Goal: Find specific page/section: Find specific page/section

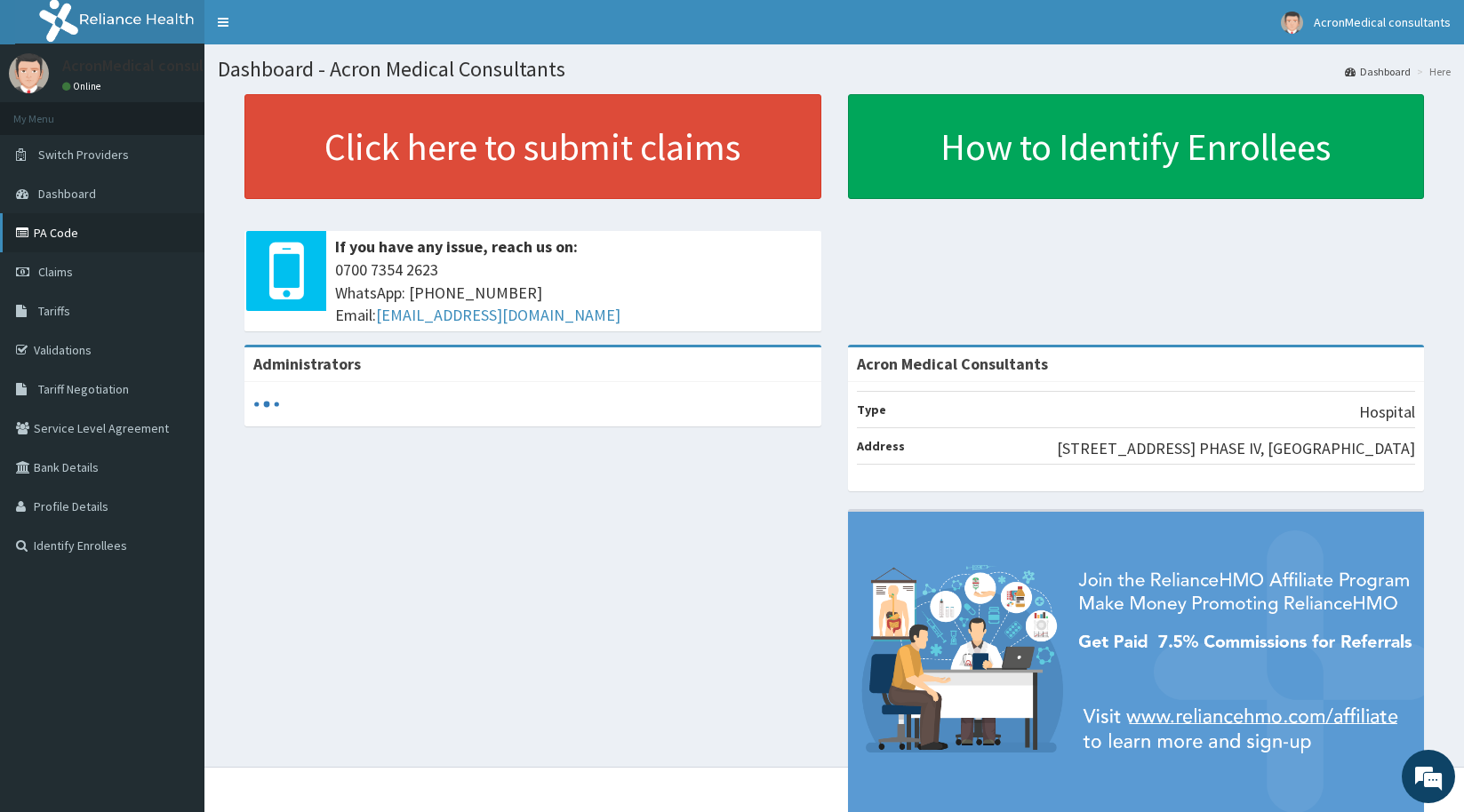
click at [71, 231] on link "PA Code" at bounding box center [102, 233] width 204 height 39
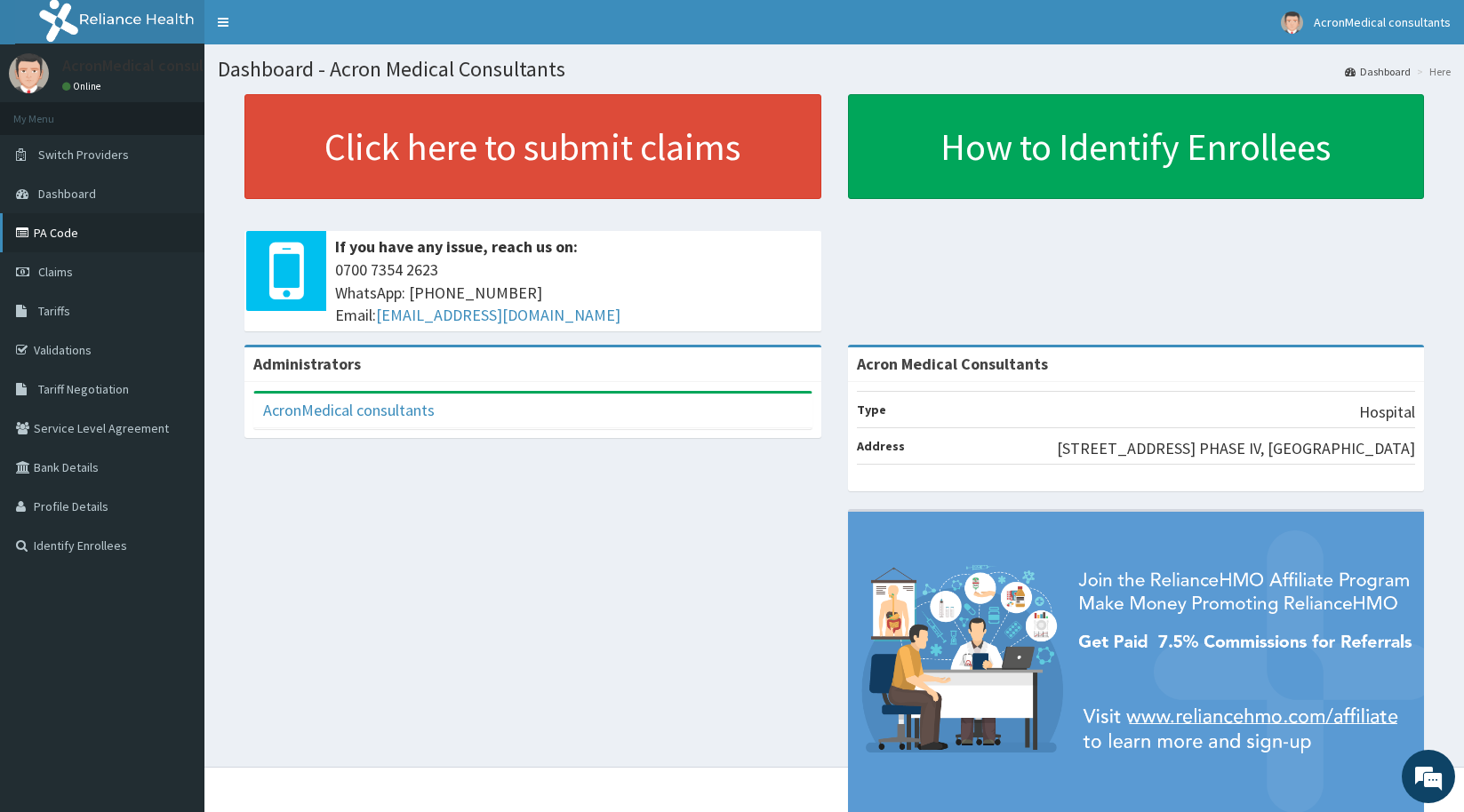
click at [51, 233] on link "PA Code" at bounding box center [102, 233] width 204 height 39
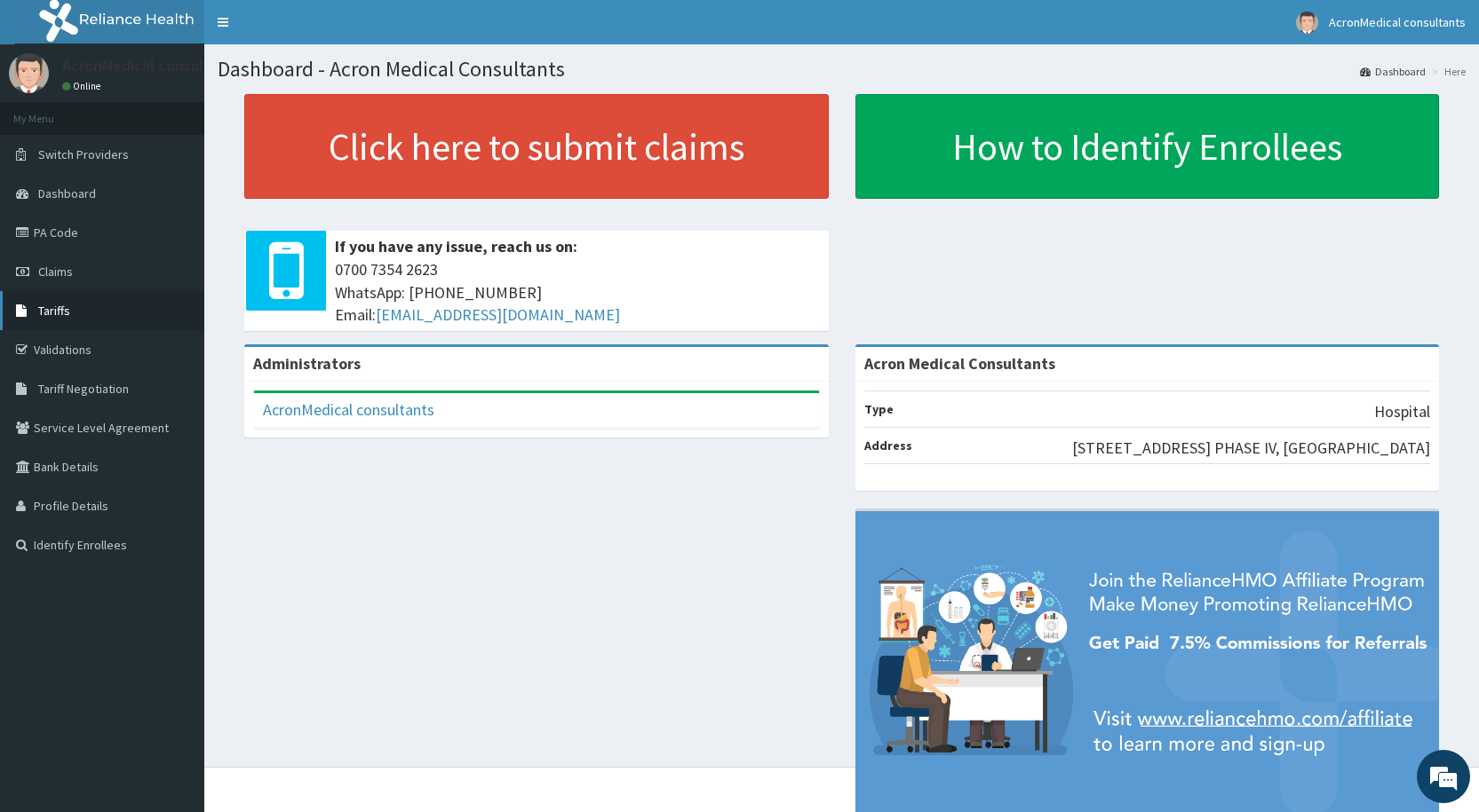
click at [72, 310] on link "Tariffs" at bounding box center [102, 311] width 204 height 39
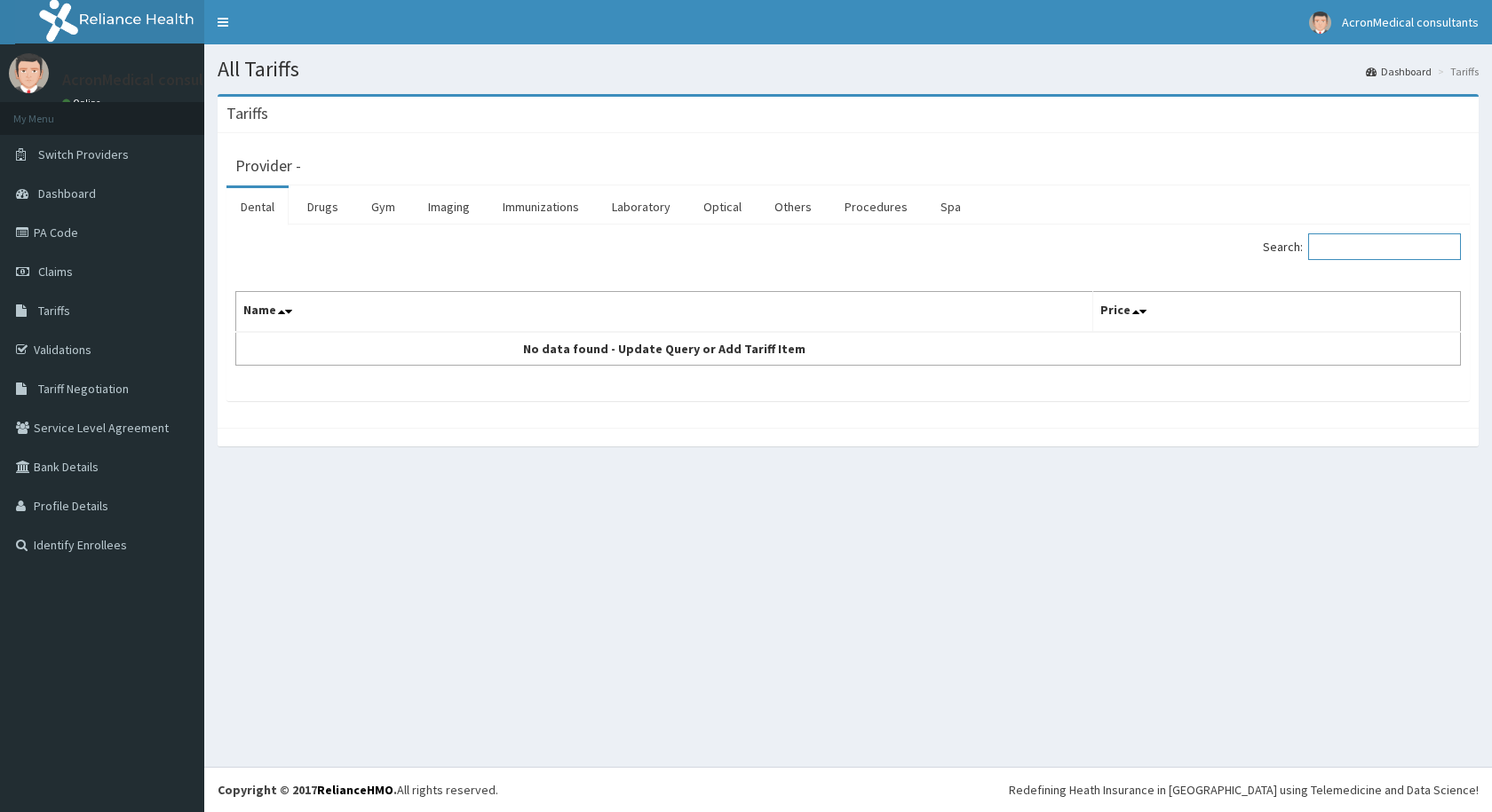
click at [1353, 252] on input "Search:" at bounding box center [1384, 247] width 153 height 27
type input "ECG"
click at [647, 206] on link "Laboratory" at bounding box center [640, 207] width 87 height 38
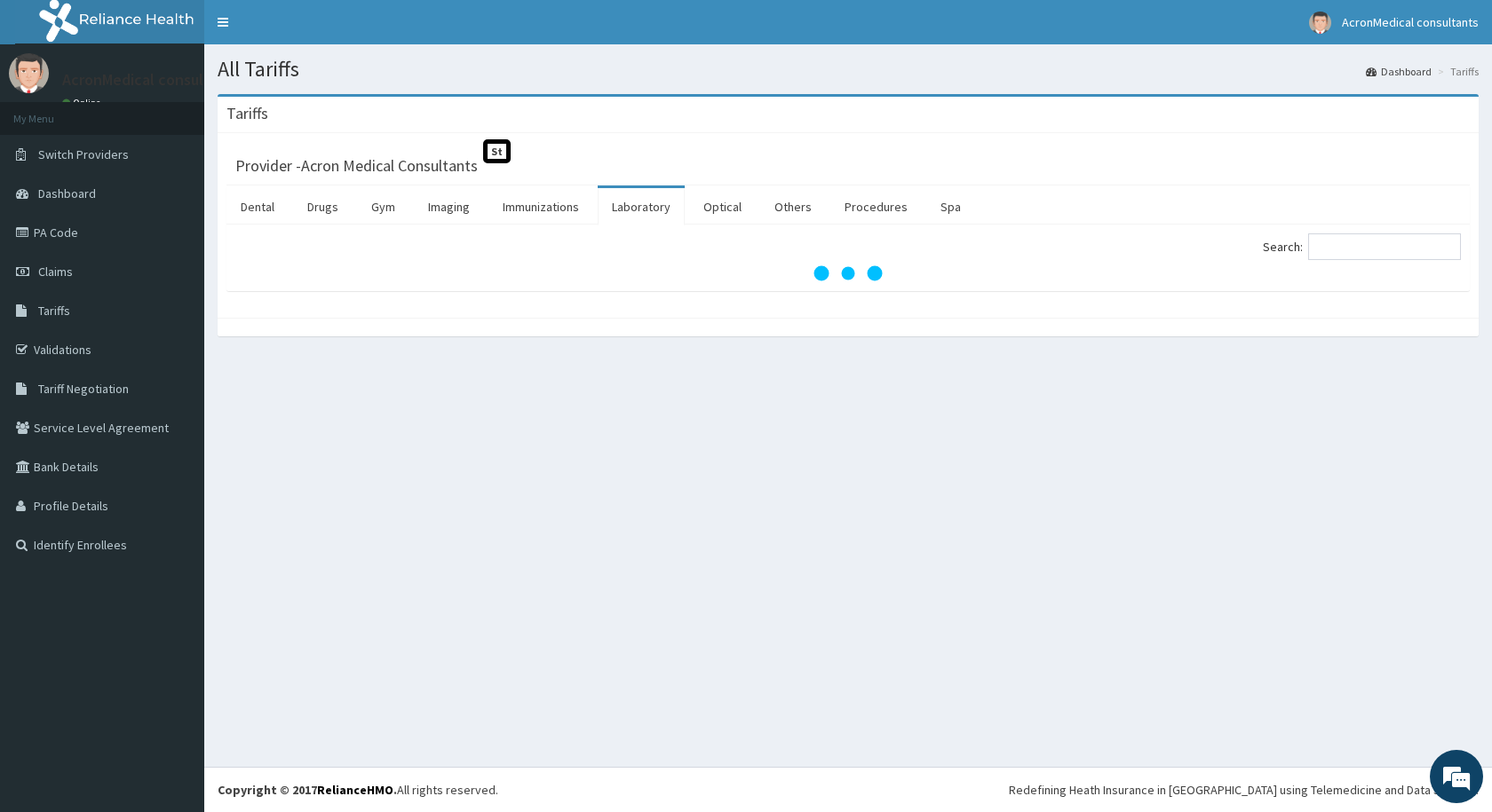
click at [647, 206] on link "Laboratory" at bounding box center [640, 207] width 87 height 38
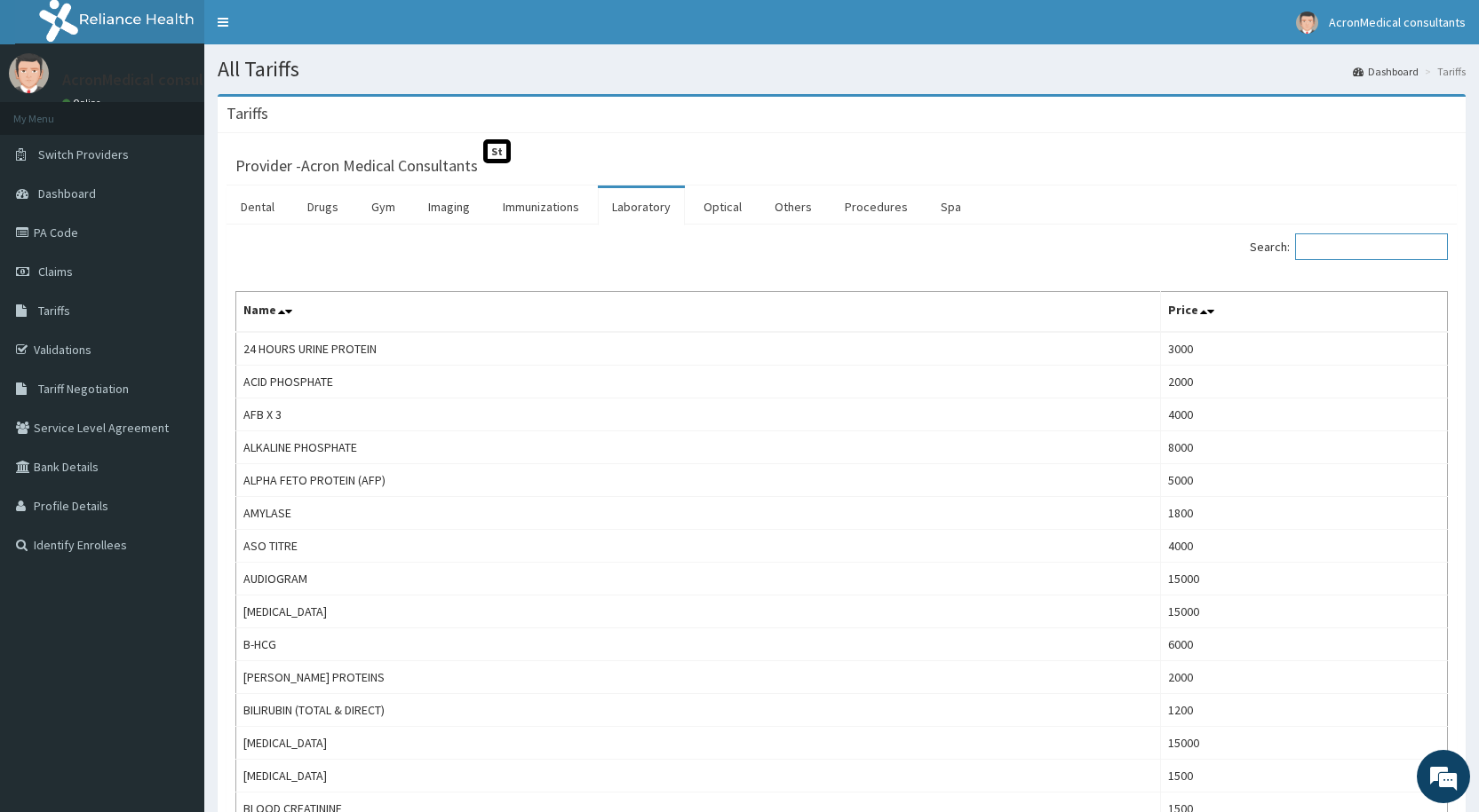
click at [1341, 250] on input "Search:" at bounding box center [1371, 247] width 153 height 27
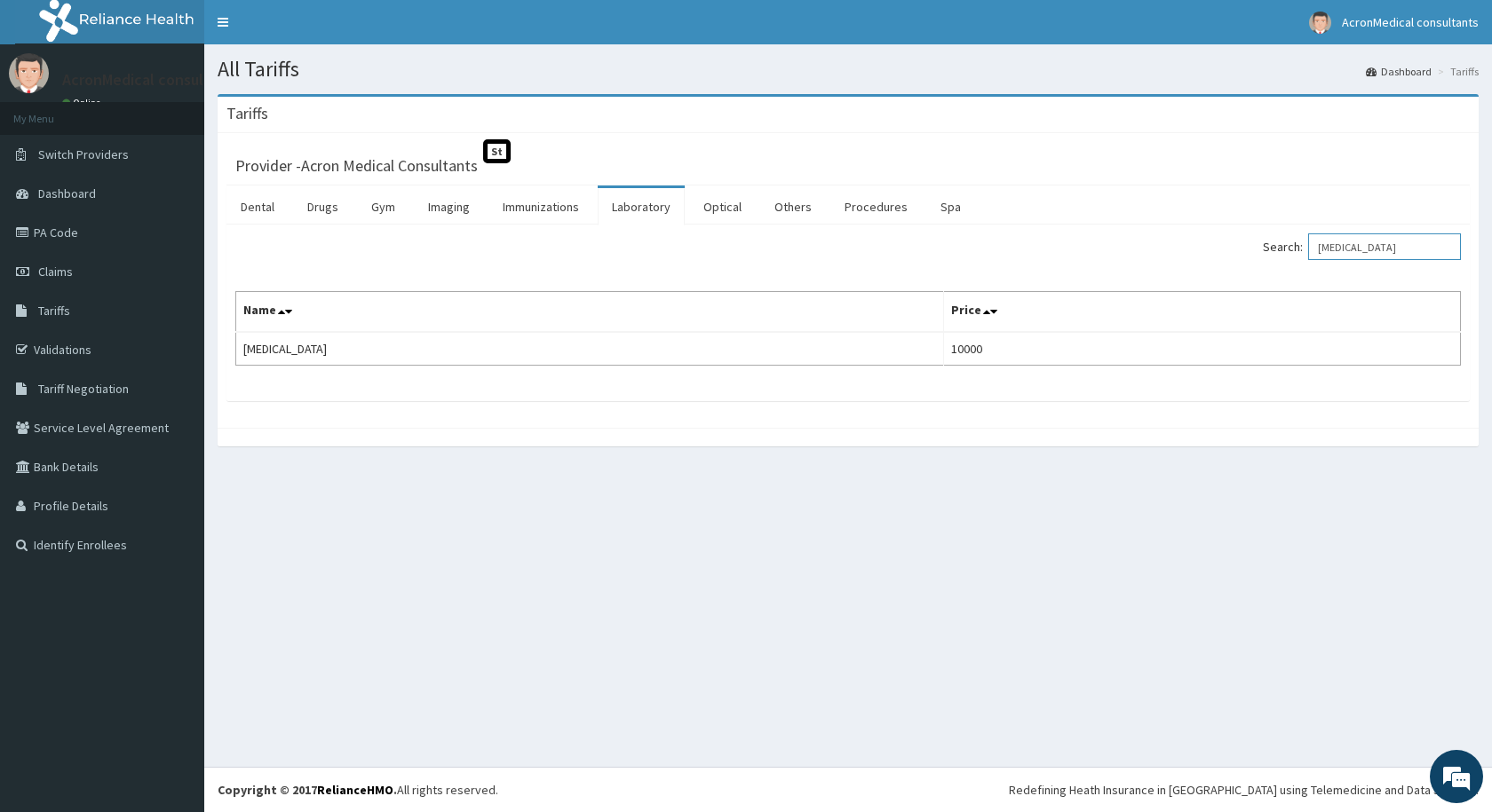
type input "ECG"
click at [62, 231] on link "PA Code" at bounding box center [102, 233] width 204 height 39
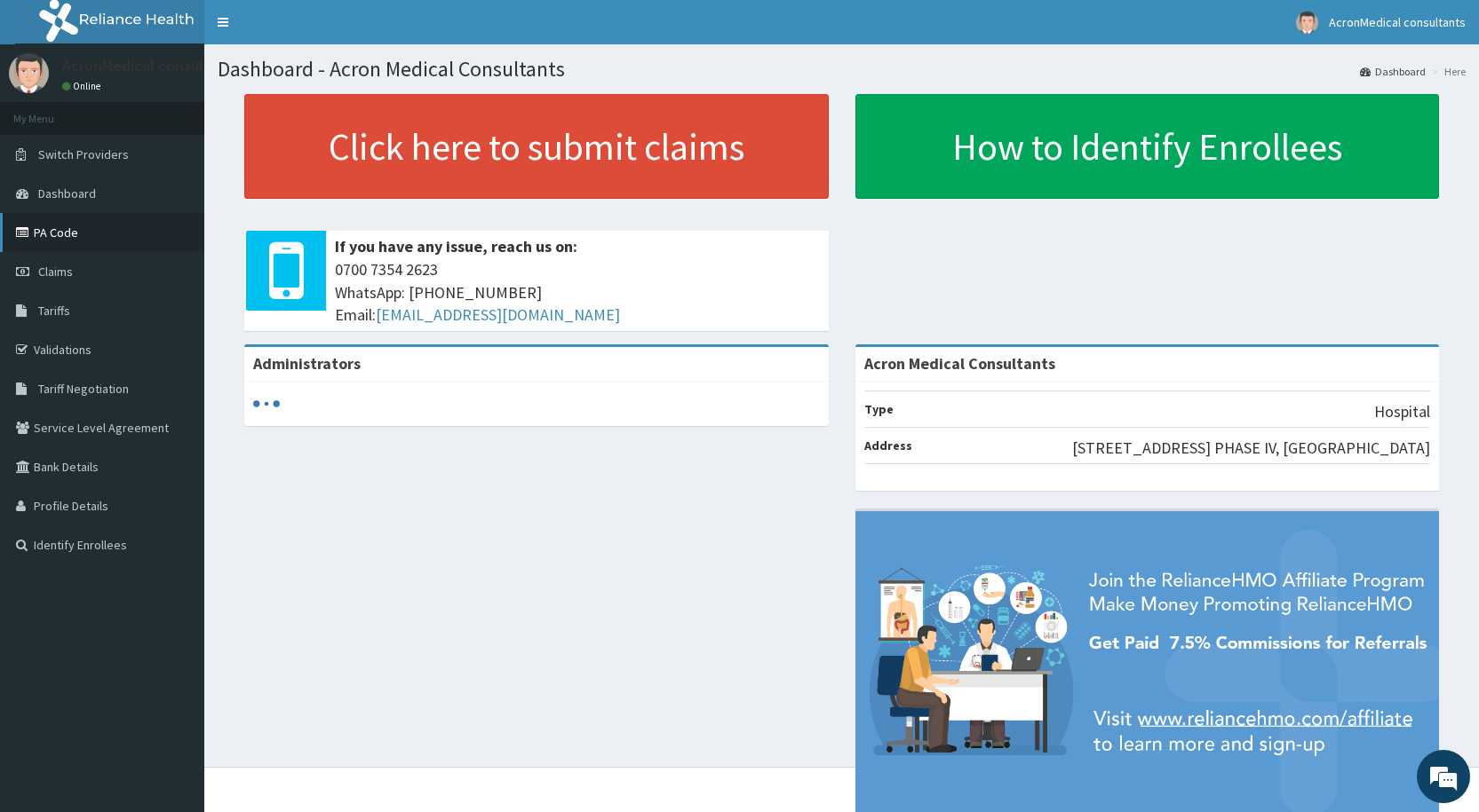
click at [69, 229] on link "PA Code" at bounding box center [102, 233] width 204 height 39
